Goal: Task Accomplishment & Management: Manage account settings

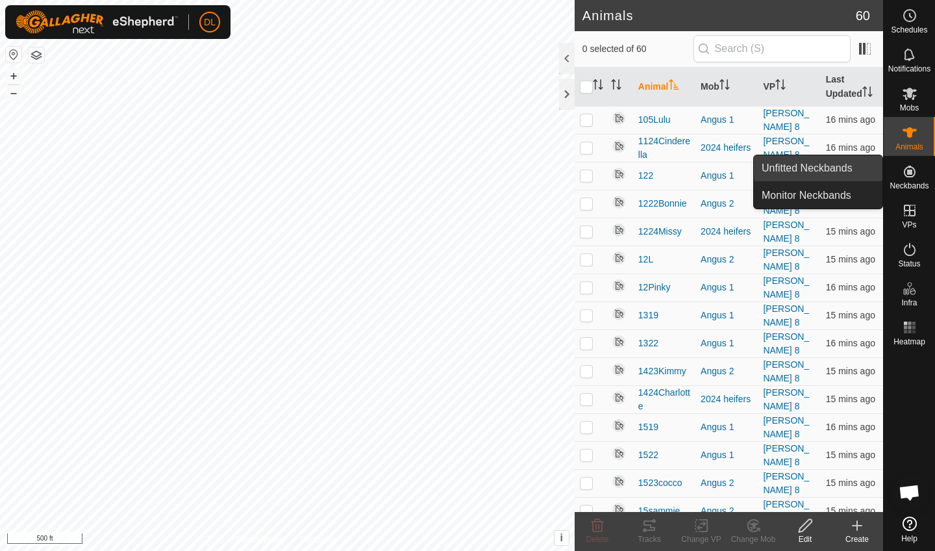
click at [839, 174] on link "Unfitted Neckbands" at bounding box center [818, 168] width 129 height 26
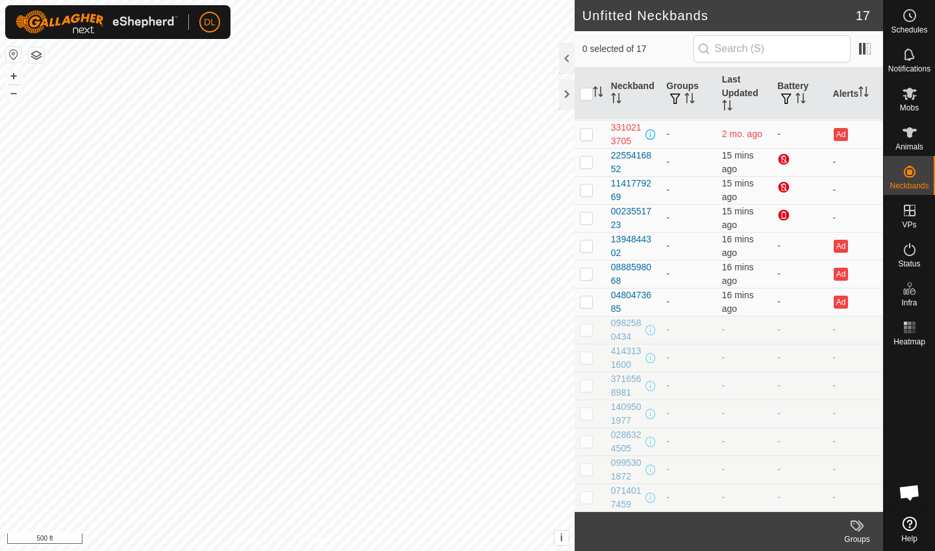
scroll to position [83, 0]
click at [586, 327] on p-checkbox at bounding box center [586, 329] width 13 height 10
checkbox input "true"
click at [586, 357] on p-checkbox at bounding box center [586, 357] width 13 height 10
checkbox input "true"
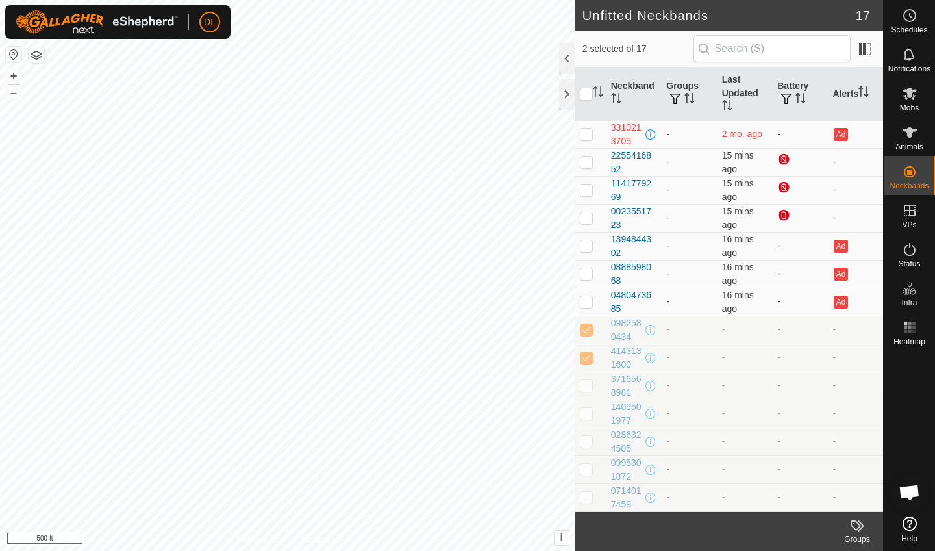
click at [583, 390] on p-checkbox at bounding box center [586, 385] width 13 height 10
checkbox input "true"
click at [585, 412] on p-checkbox at bounding box center [586, 413] width 13 height 10
checkbox input "true"
click at [589, 445] on p-checkbox at bounding box center [586, 441] width 13 height 10
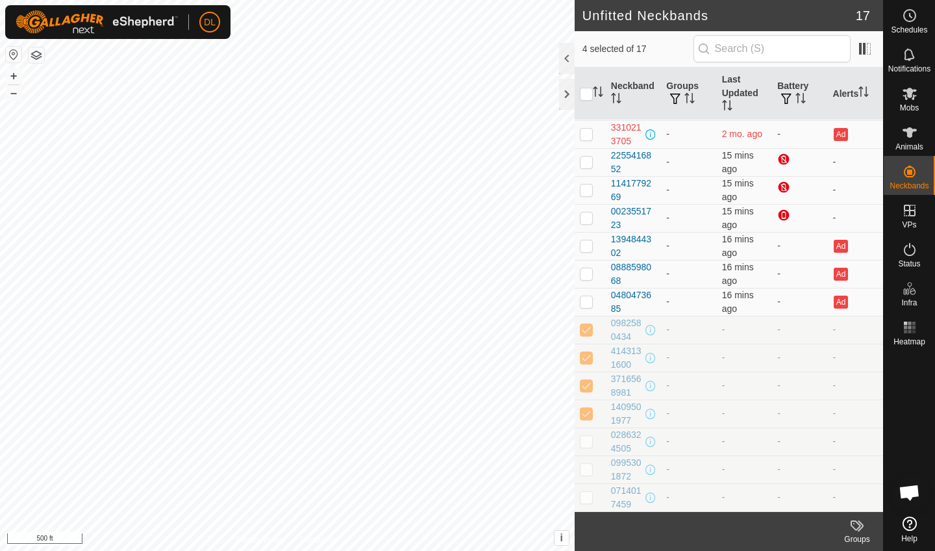
checkbox input "true"
click at [588, 471] on p-checkbox at bounding box center [586, 469] width 13 height 10
checkbox input "true"
click at [588, 499] on p-checkbox at bounding box center [586, 497] width 13 height 10
checkbox input "true"
